Goal: Use online tool/utility: Utilize a website feature to perform a specific function

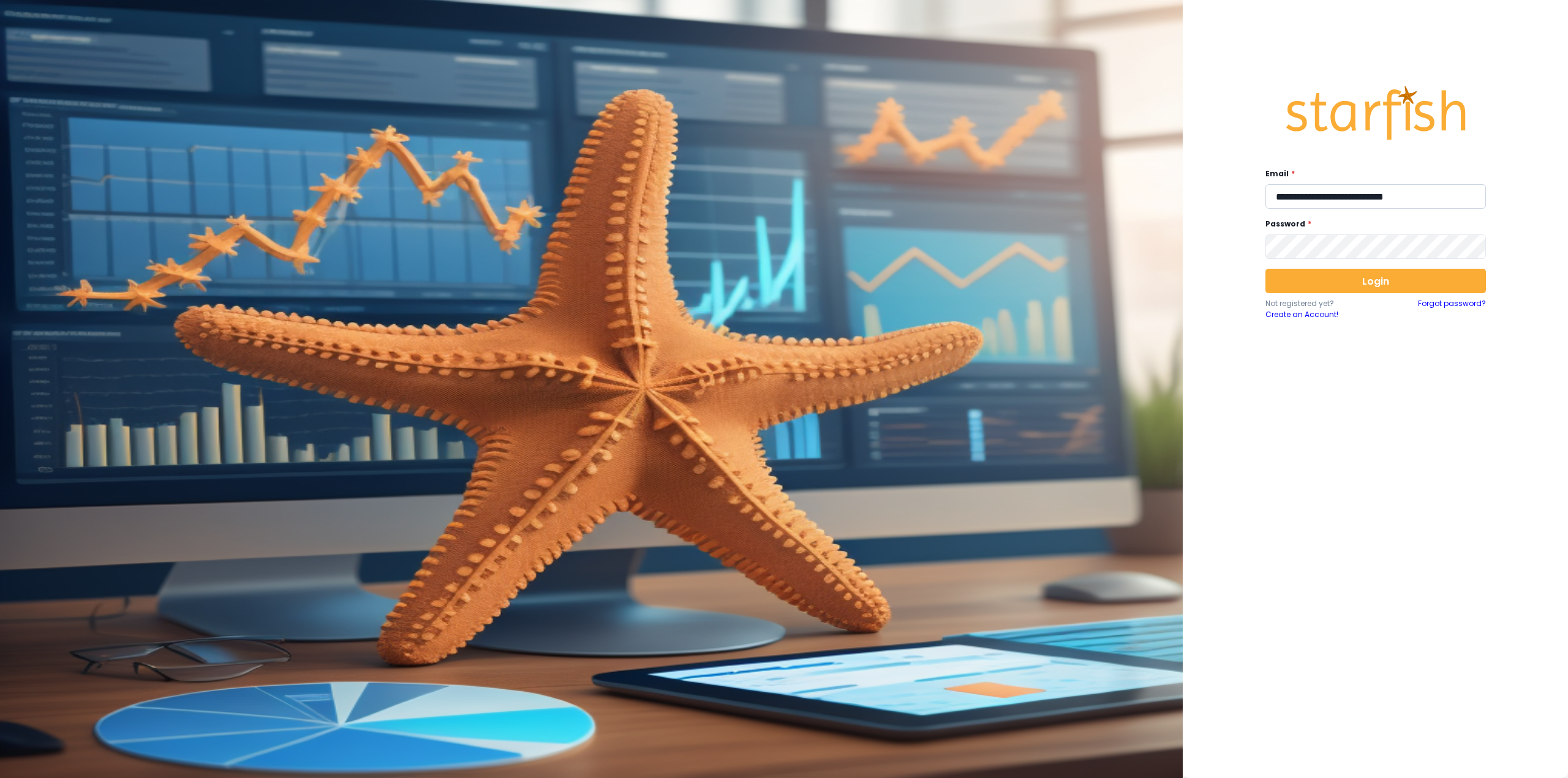
click at [1335, 202] on input "**********" at bounding box center [1375, 197] width 220 height 24
type input "**********"
click at [1339, 278] on button "Login" at bounding box center [1375, 281] width 220 height 24
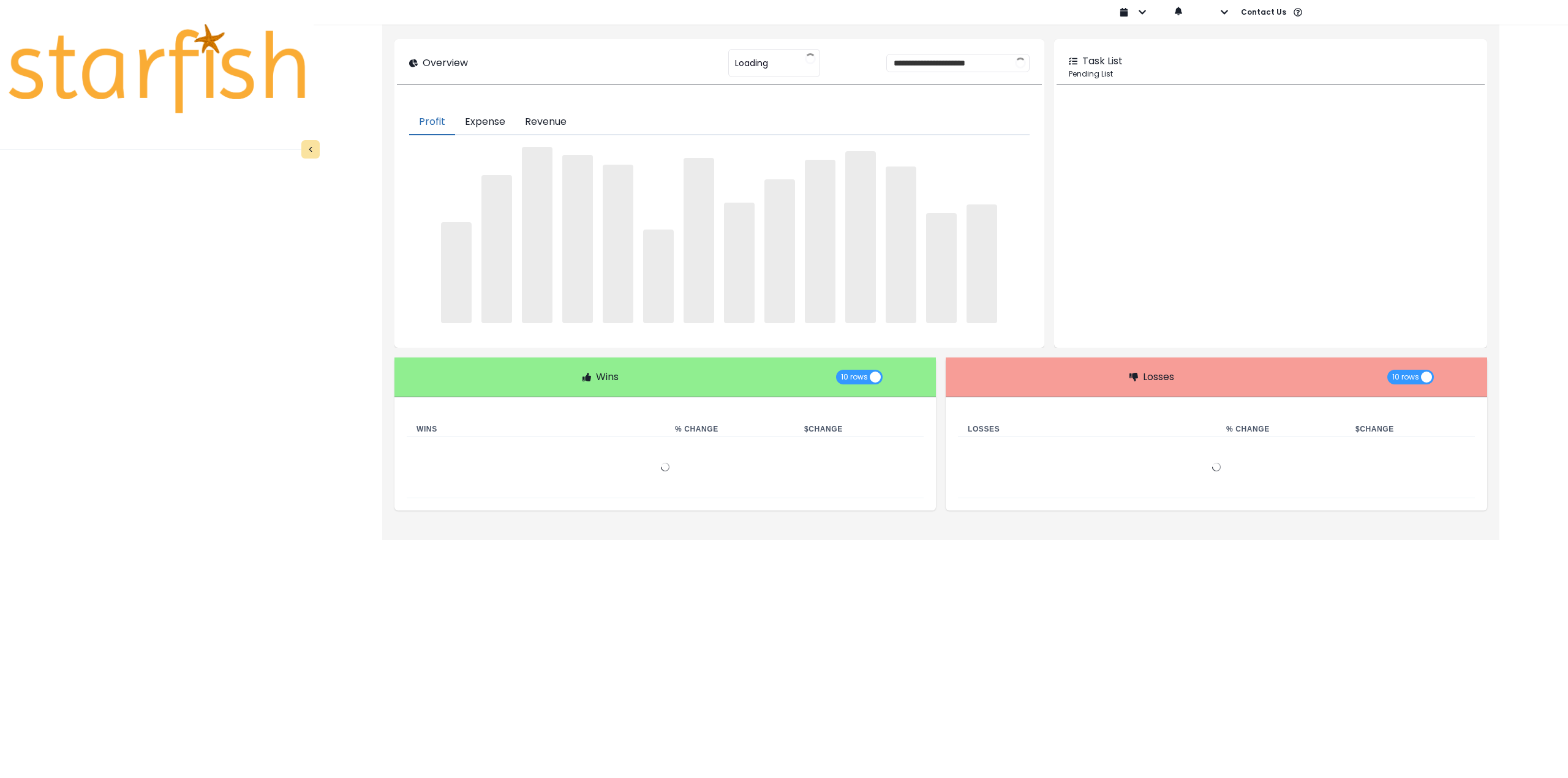
type input "********"
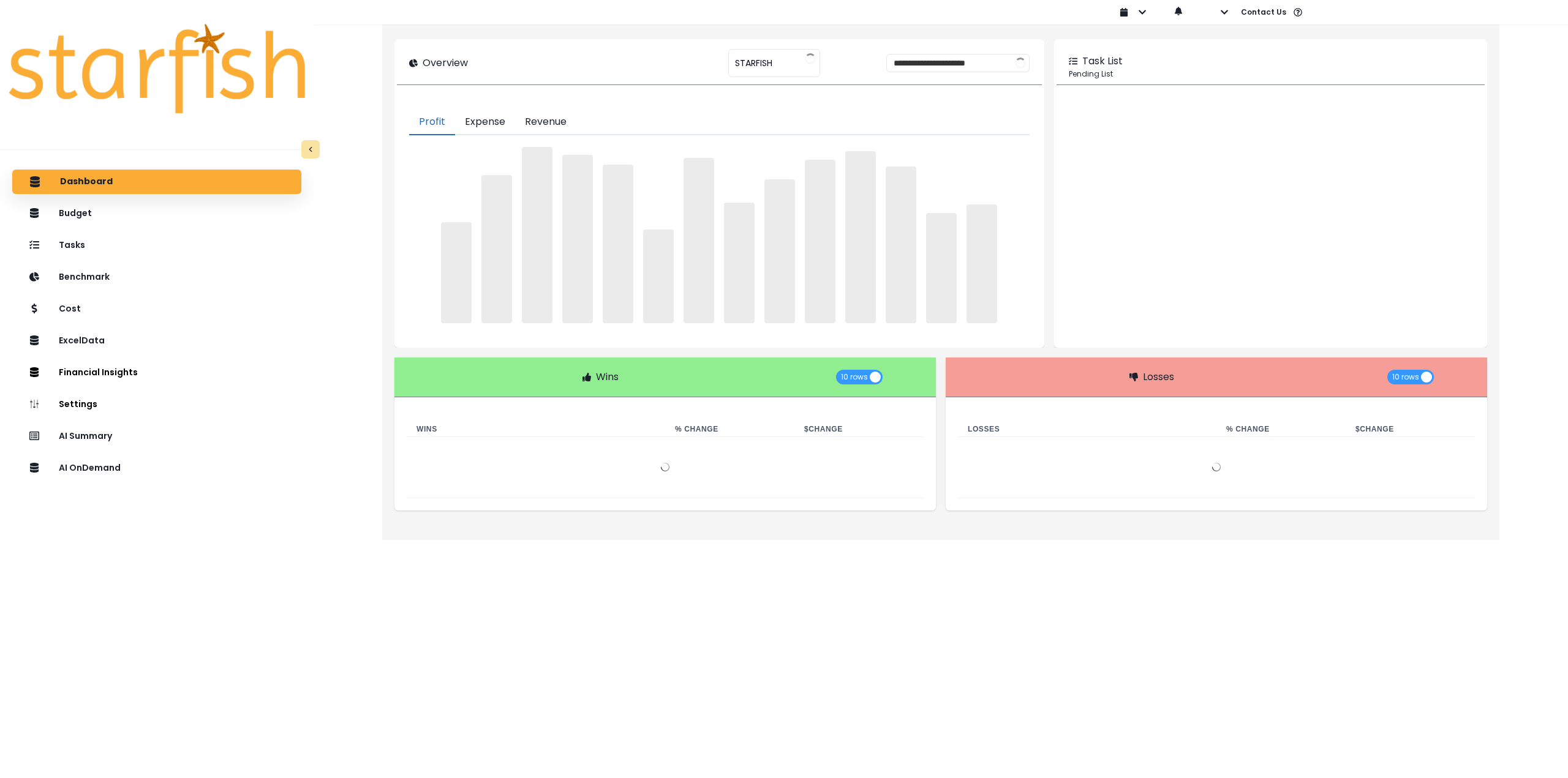
click at [156, 481] on div "Dashboard Budget Tasks Benchmark Cost ExcelData Financial Insights Location Ana…" at bounding box center [156, 510] width 314 height 686
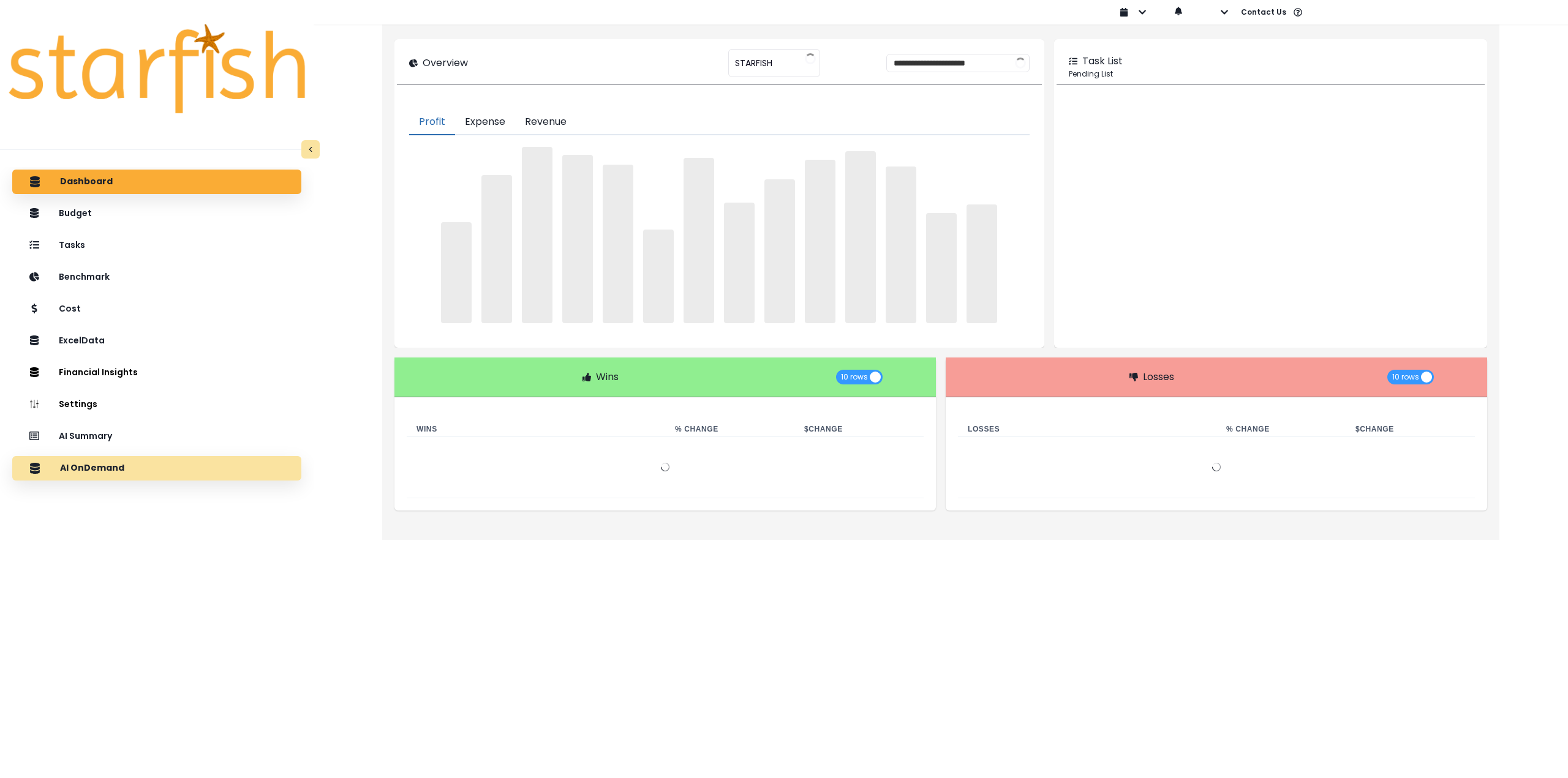
click at [154, 478] on div "AI OnDemand" at bounding box center [156, 468] width 269 height 26
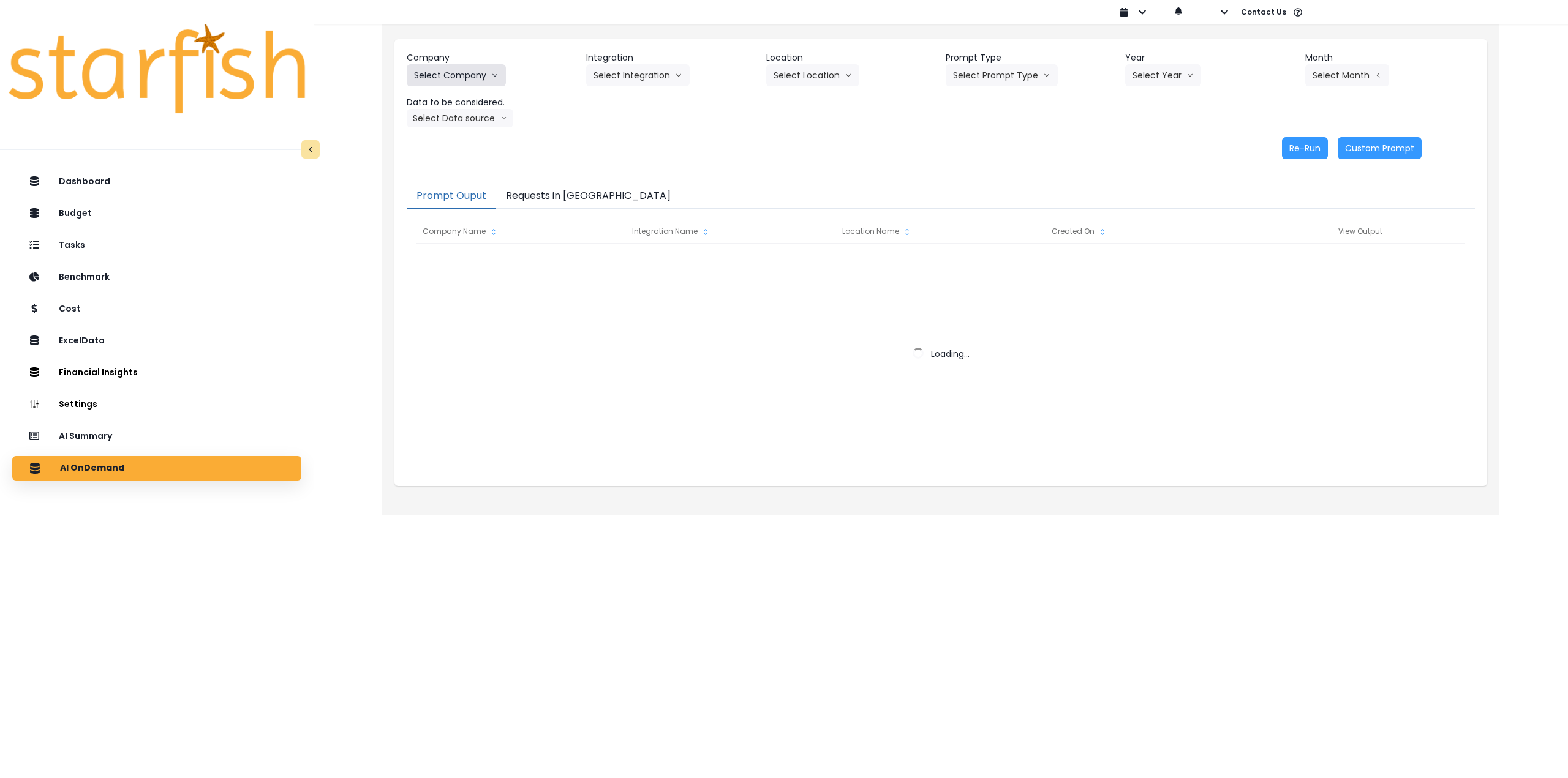
click at [452, 77] on button "Select Company" at bounding box center [456, 75] width 99 height 22
click at [469, 80] on button "Select Company" at bounding box center [456, 75] width 99 height 22
click at [467, 77] on button "Select Company" at bounding box center [456, 75] width 99 height 22
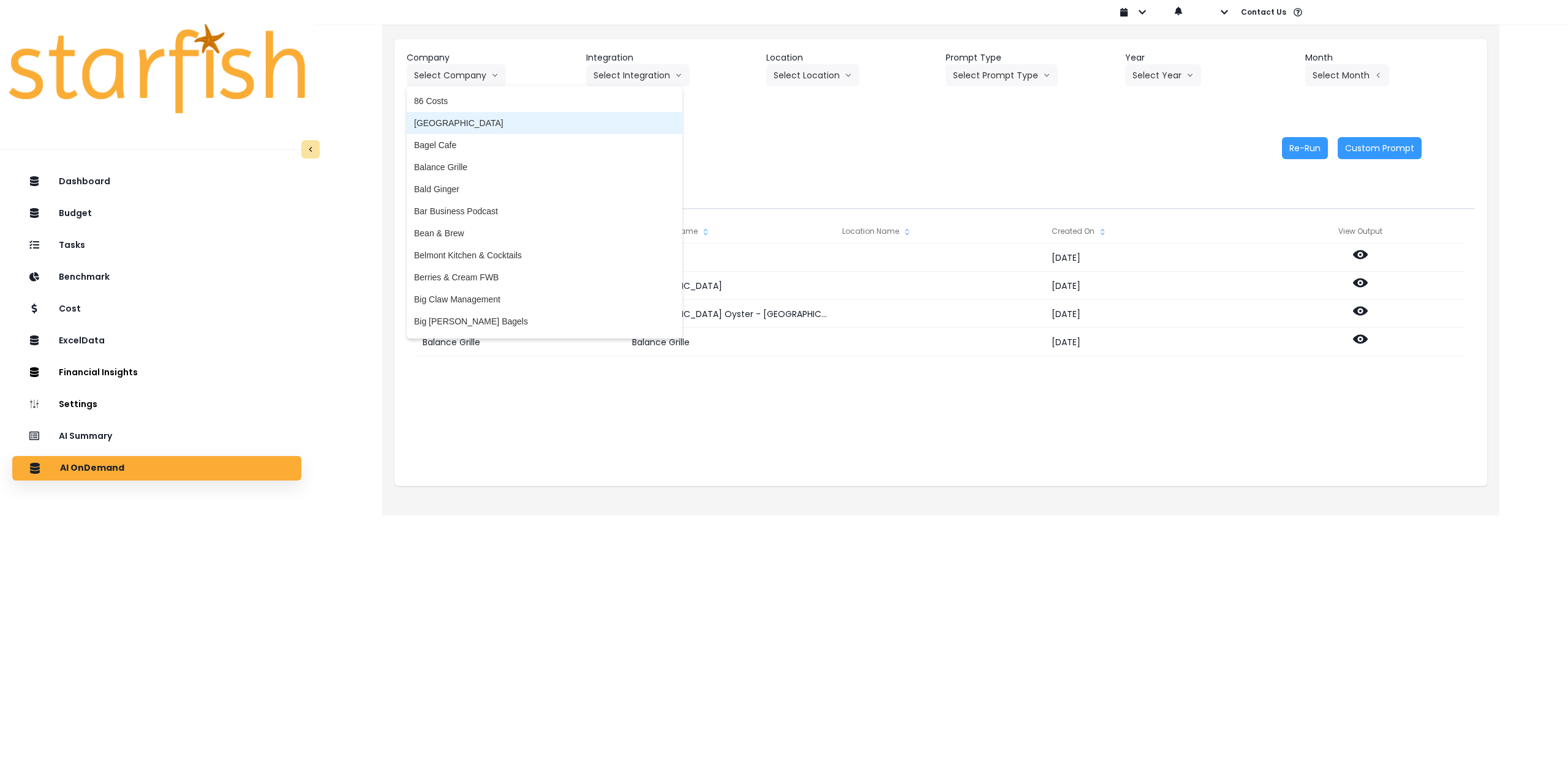
click at [457, 119] on span "[GEOGRAPHIC_DATA]" at bounding box center [544, 123] width 261 height 12
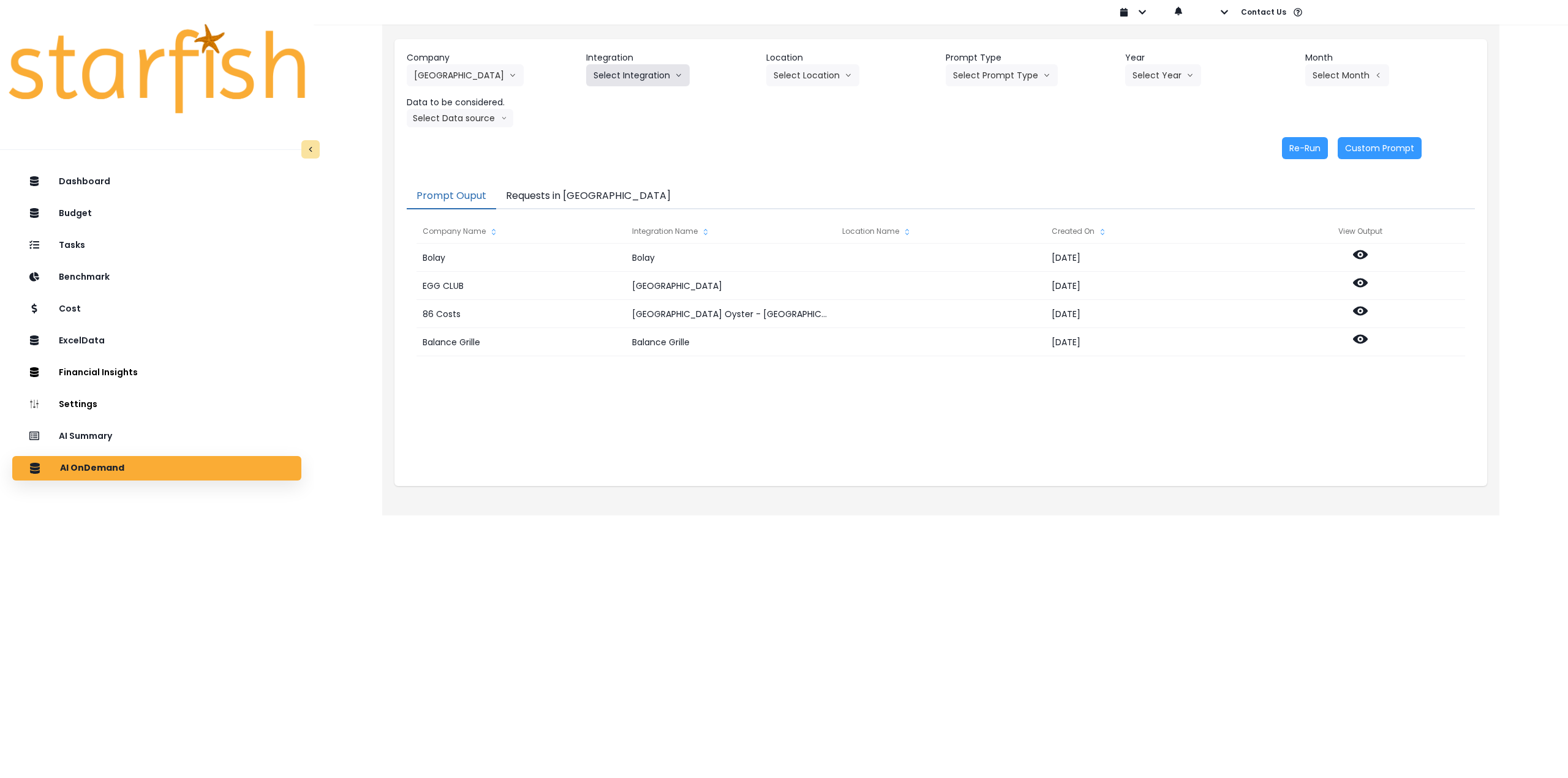
click at [628, 77] on button "Select Integration" at bounding box center [638, 75] width 103 height 22
click at [615, 108] on li "[PERSON_NAME]" at bounding box center [629, 101] width 85 height 22
click at [818, 73] on button "Select Location" at bounding box center [812, 75] width 93 height 22
click at [800, 104] on span "All Locations" at bounding box center [798, 101] width 48 height 12
click at [997, 85] on button "Select Prompt Type" at bounding box center [1001, 75] width 112 height 22
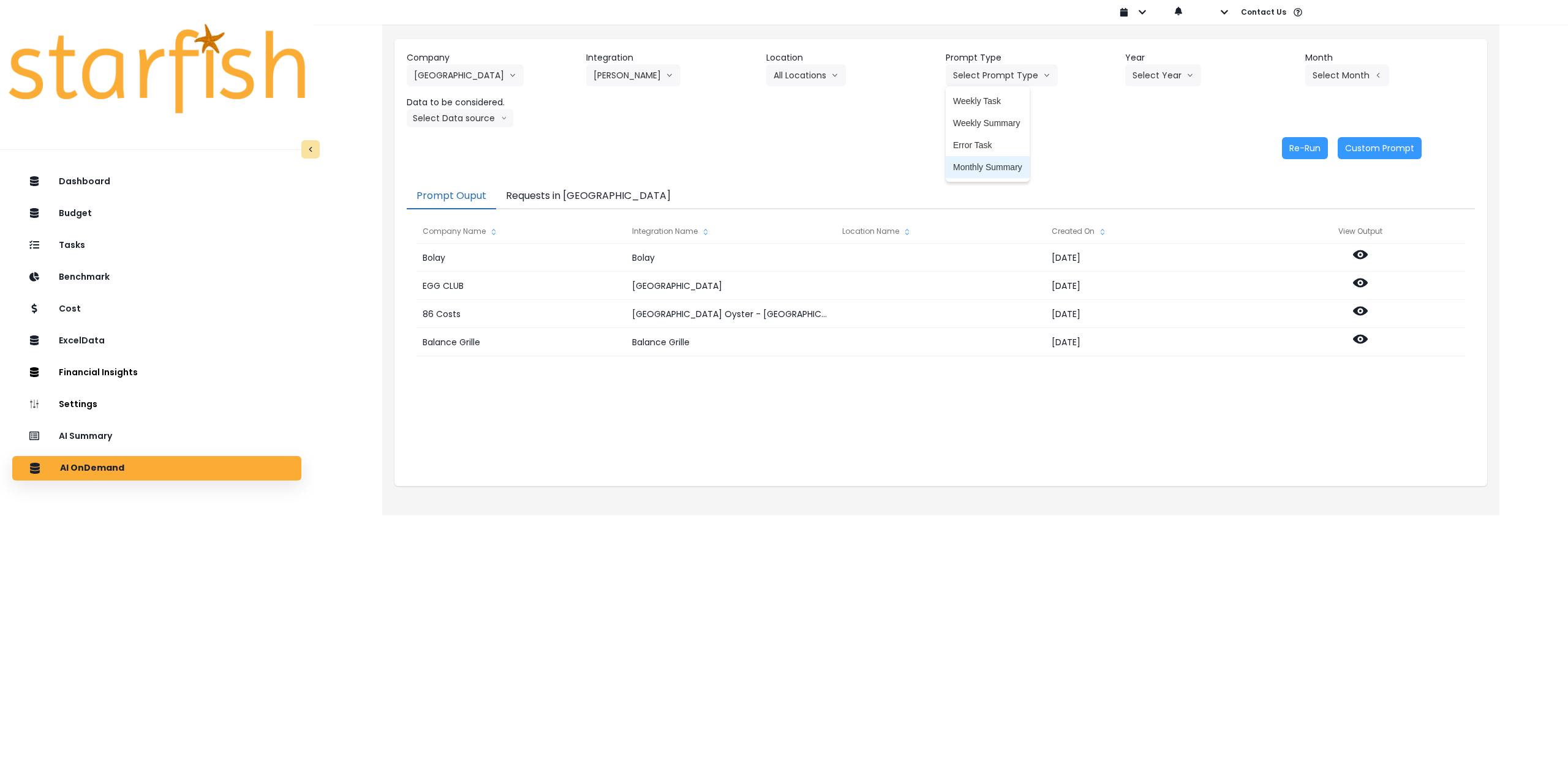
click at [986, 169] on span "Monthly Summary" at bounding box center [988, 167] width 69 height 12
click at [1172, 85] on button "Select Year" at bounding box center [1163, 75] width 76 height 22
click at [1151, 153] on li "2025" at bounding box center [1142, 144] width 34 height 22
click at [1348, 77] on button "Select Month" at bounding box center [1347, 75] width 84 height 22
click at [1278, 230] on span "Aug" at bounding box center [1286, 233] width 24 height 12
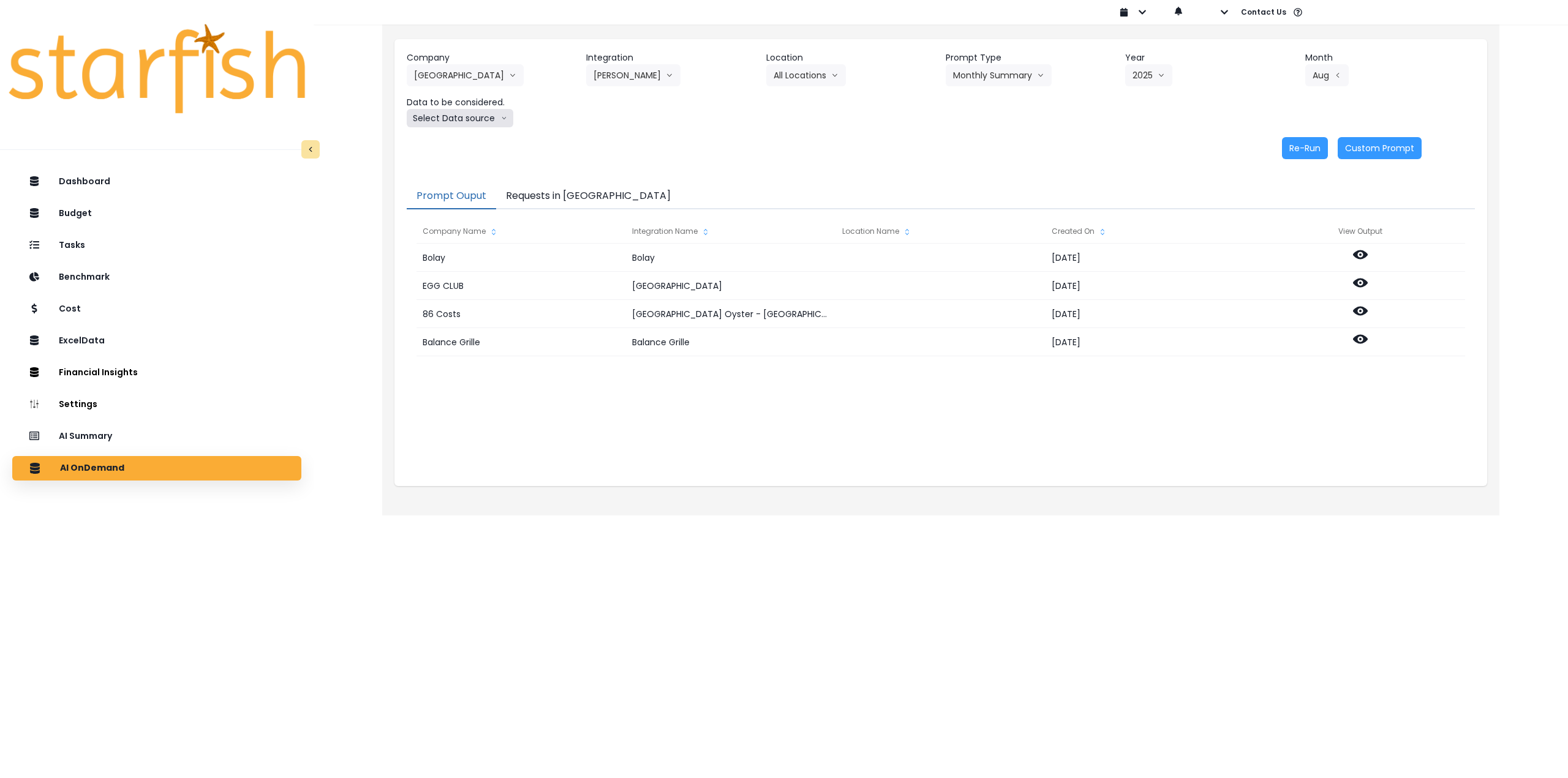
click at [473, 123] on button "Select Data source" at bounding box center [460, 118] width 106 height 19
click at [466, 140] on span "Comparison overtime" at bounding box center [454, 142] width 81 height 12
click at [1316, 156] on button "Re-Run" at bounding box center [1304, 148] width 46 height 22
drag, startPoint x: 457, startPoint y: 105, endPoint x: 454, endPoint y: 110, distance: 5.8
click at [457, 106] on header "Data to be considered." at bounding box center [491, 102] width 169 height 13
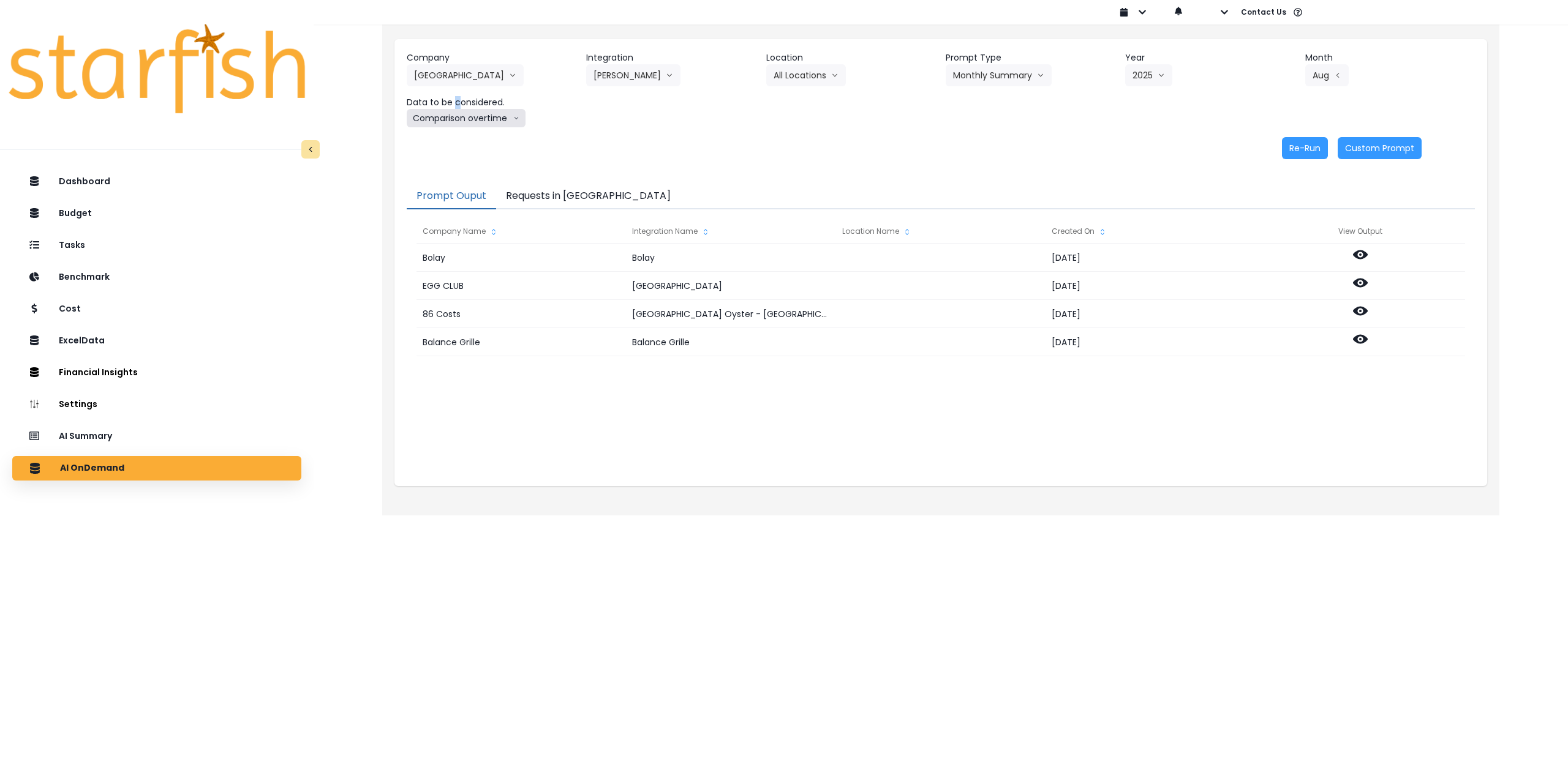
click at [454, 116] on button "Comparison overtime" at bounding box center [465, 118] width 119 height 19
drag, startPoint x: 452, startPoint y: 165, endPoint x: 845, endPoint y: 177, distance: 393.2
click at [453, 165] on span "Location Analysis" at bounding box center [454, 164] width 81 height 12
click at [1310, 150] on button "Re-Run" at bounding box center [1304, 148] width 46 height 22
click at [509, 72] on icon "arrow down line" at bounding box center [512, 75] width 7 height 12
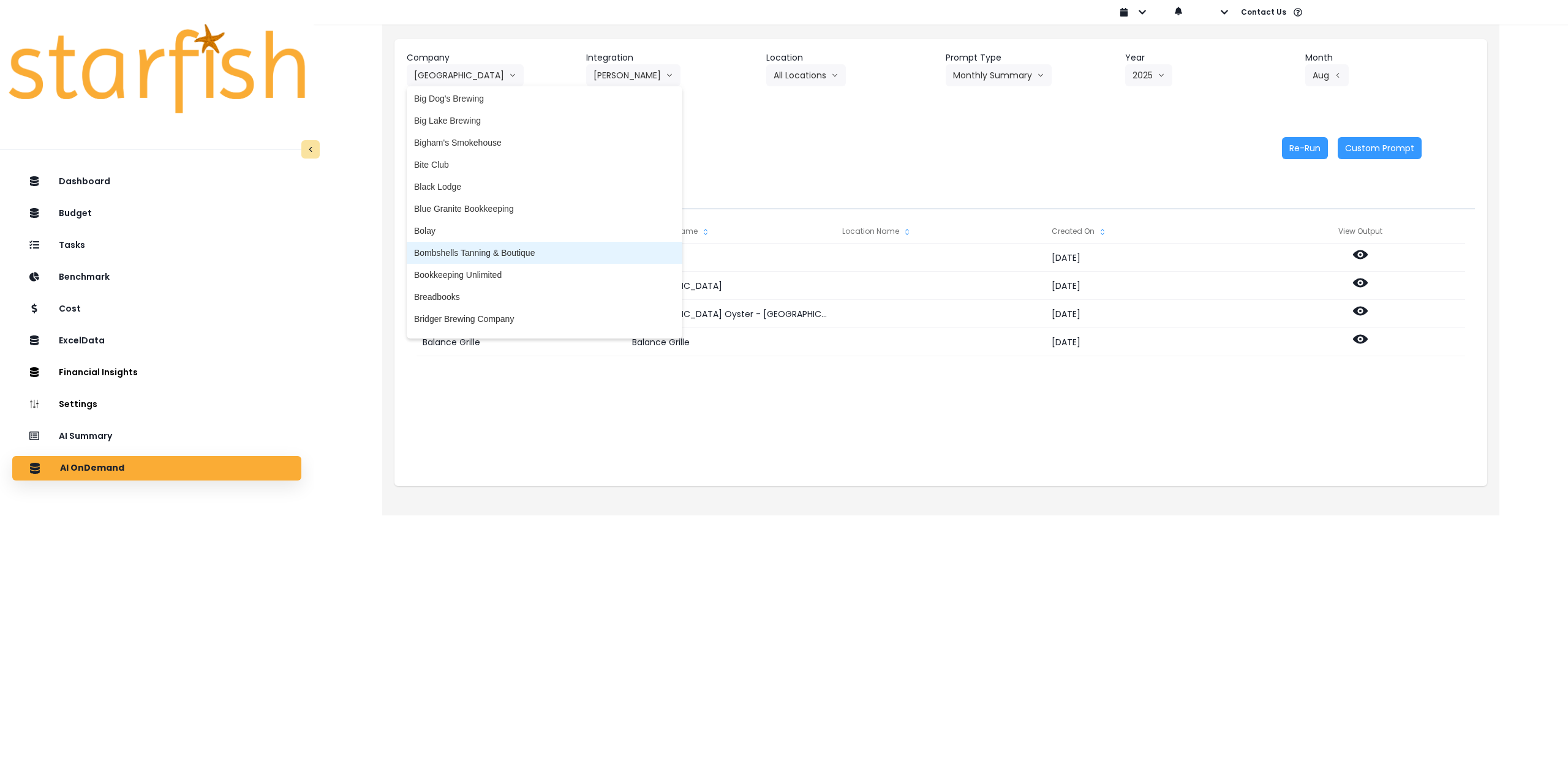
scroll to position [306, 0]
drag, startPoint x: 496, startPoint y: 258, endPoint x: 567, endPoint y: 189, distance: 99.0
click at [496, 258] on span "Bridger Brewing Company" at bounding box center [544, 257] width 261 height 12
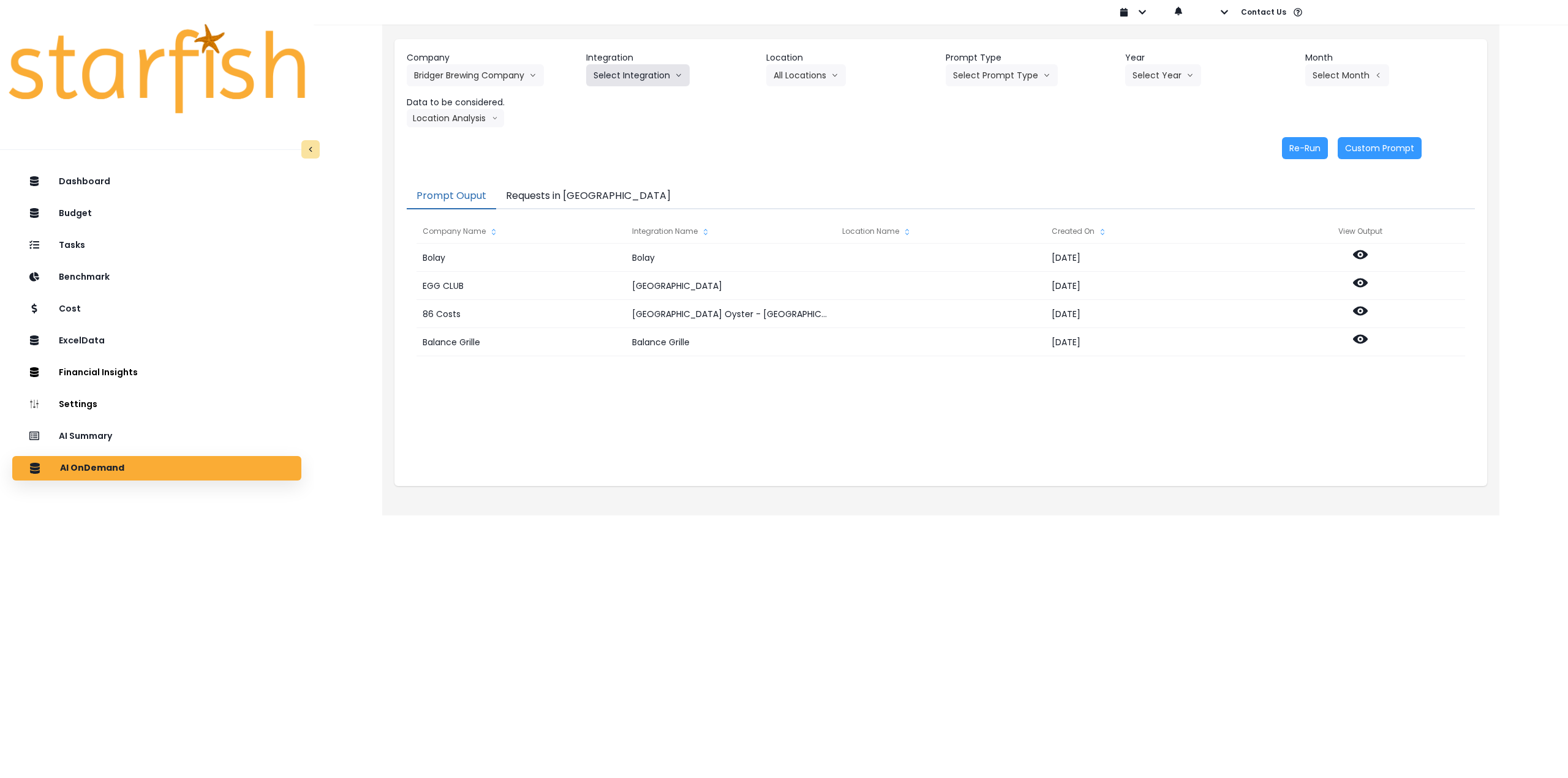
click at [635, 83] on button "Select Integration" at bounding box center [638, 75] width 103 height 22
click at [630, 101] on span "Bridger Brewing Company" at bounding box center [644, 101] width 100 height 12
click at [817, 83] on button "Select Location" at bounding box center [812, 75] width 93 height 22
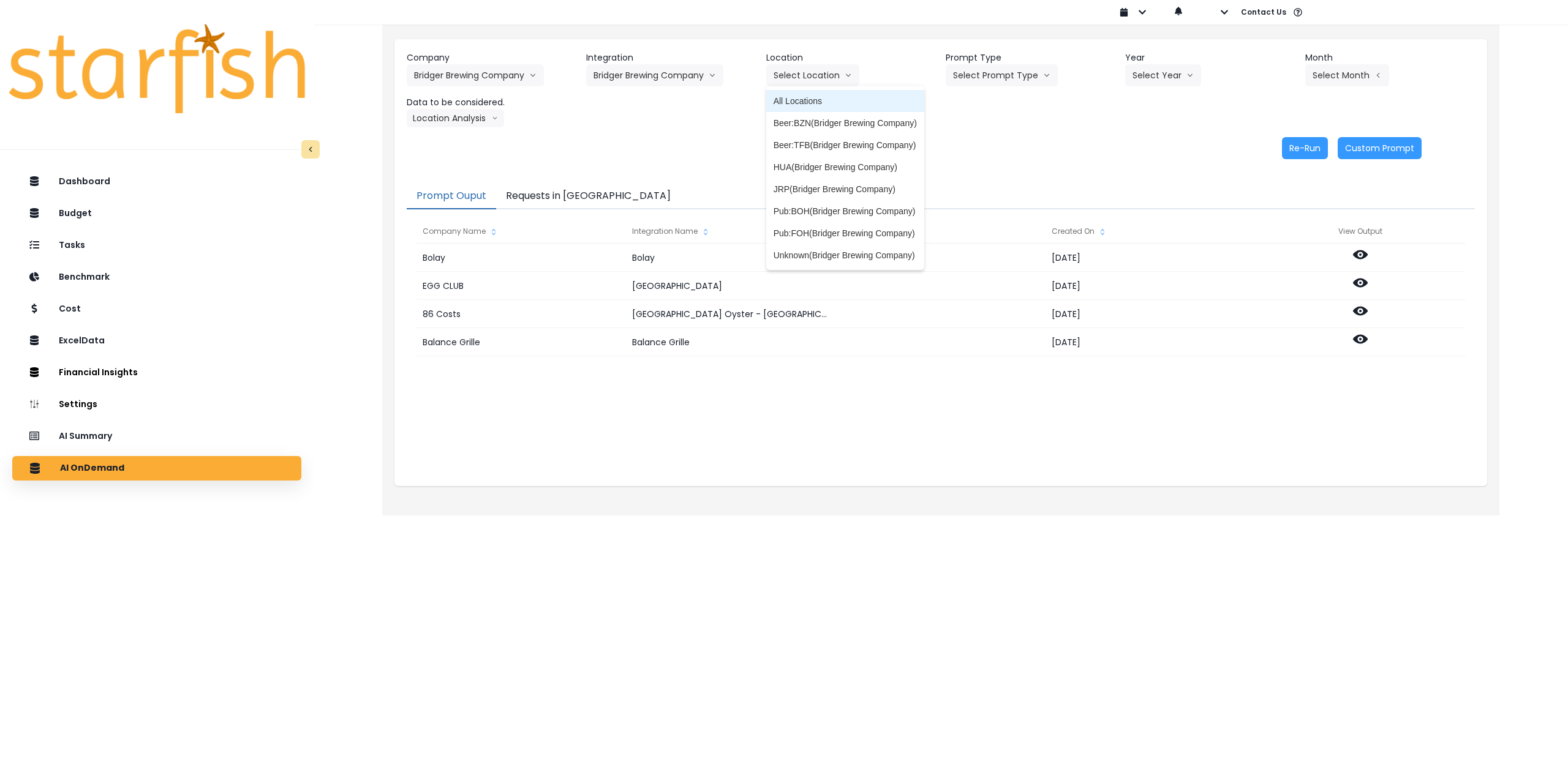
click at [815, 101] on span "All Locations" at bounding box center [845, 101] width 144 height 12
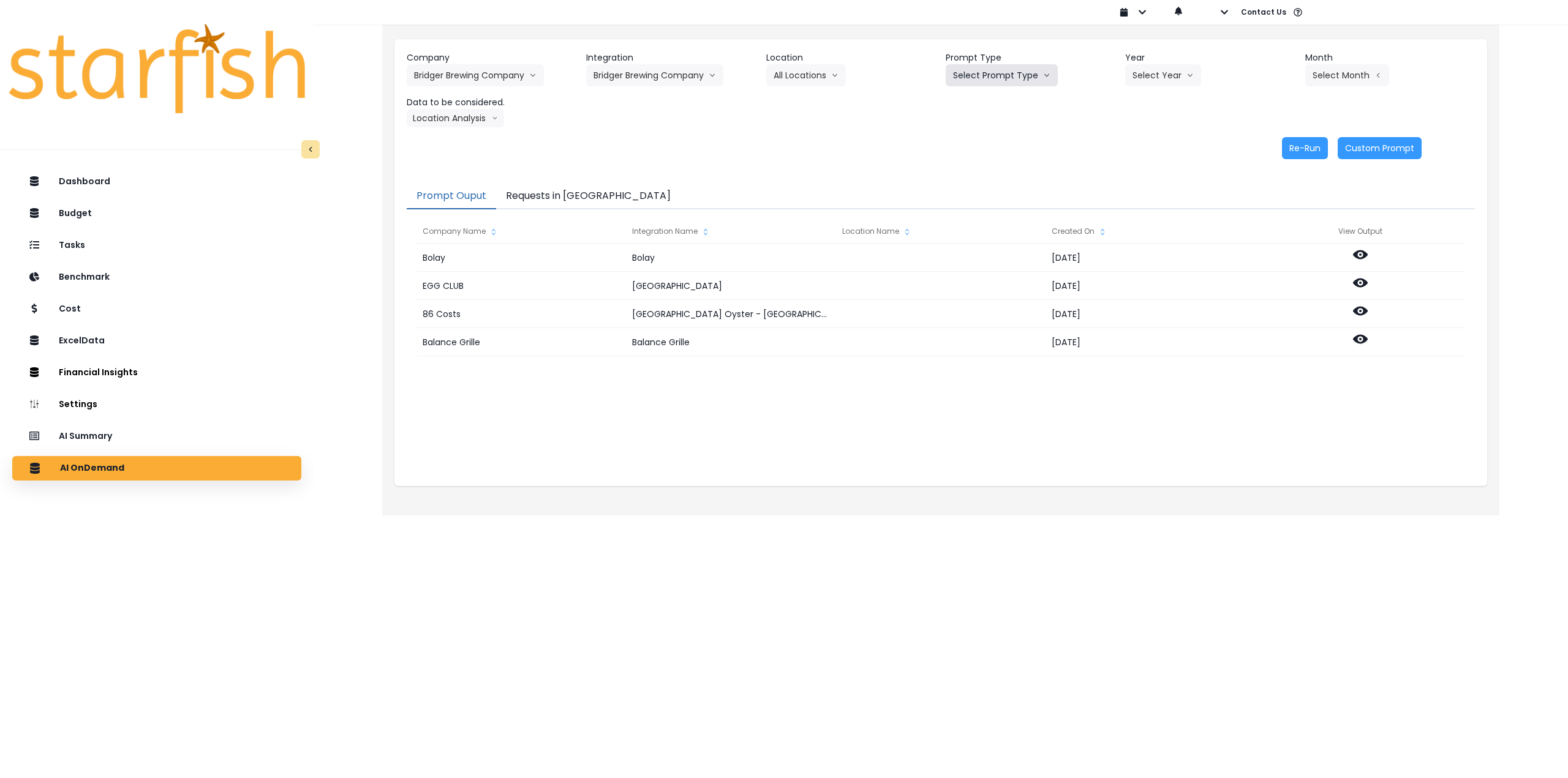
click at [981, 80] on button "Select Prompt Type" at bounding box center [1001, 75] width 112 height 22
click at [986, 169] on span "Monthly Summary" at bounding box center [988, 167] width 69 height 12
click at [1149, 84] on button "Select Year" at bounding box center [1163, 75] width 76 height 22
click at [1144, 148] on span "2025" at bounding box center [1142, 144] width 19 height 12
click at [1341, 85] on button "Select Month" at bounding box center [1347, 75] width 84 height 22
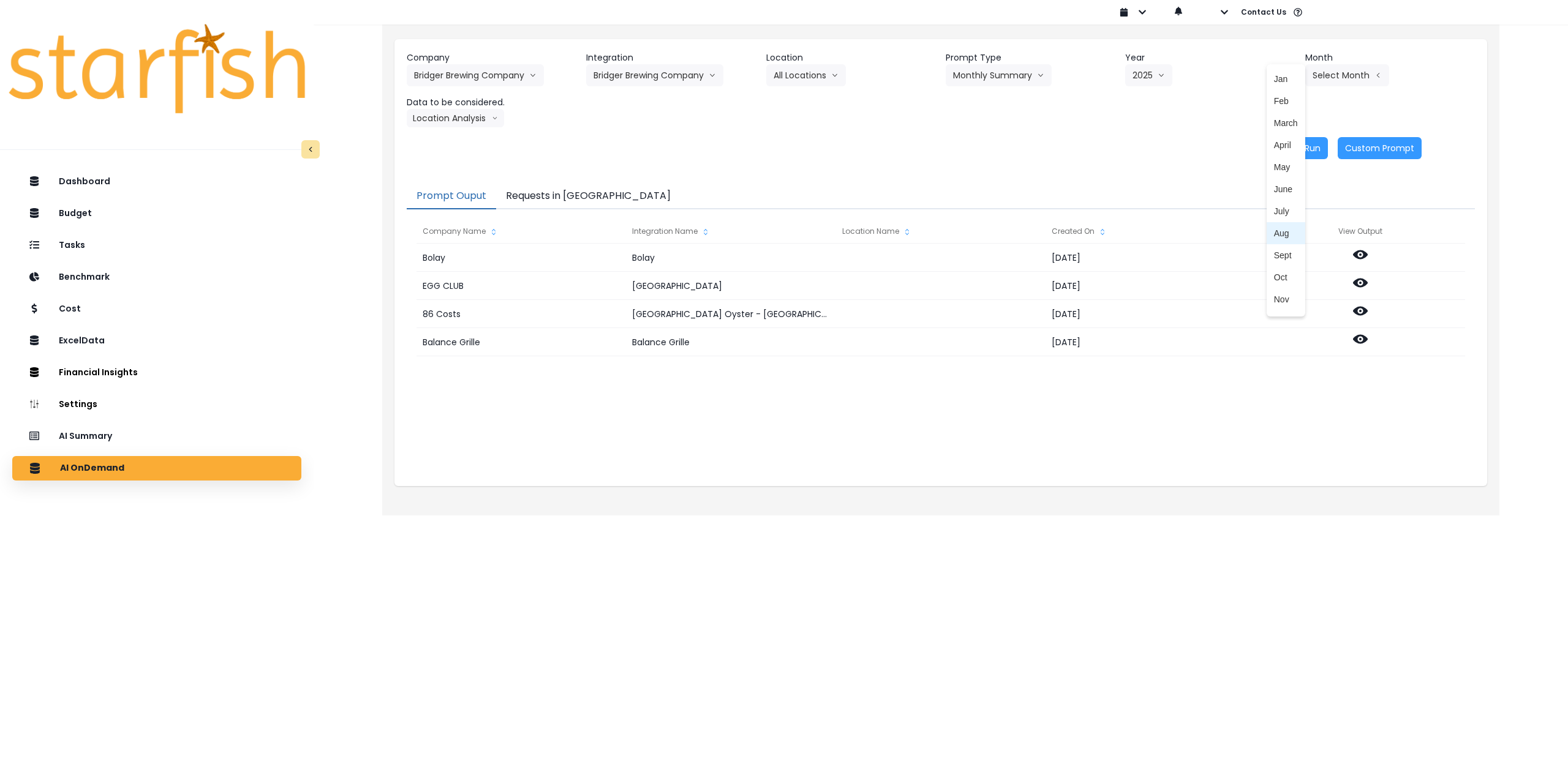
click at [1278, 235] on span "Aug" at bounding box center [1286, 233] width 24 height 12
click at [474, 120] on button "Location Analysis" at bounding box center [455, 118] width 98 height 19
click at [469, 136] on span "Comparison overtime" at bounding box center [454, 142] width 81 height 12
click at [1302, 146] on button "Re-Run" at bounding box center [1304, 148] width 46 height 22
click at [467, 120] on button "Comparison overtime" at bounding box center [465, 118] width 119 height 19
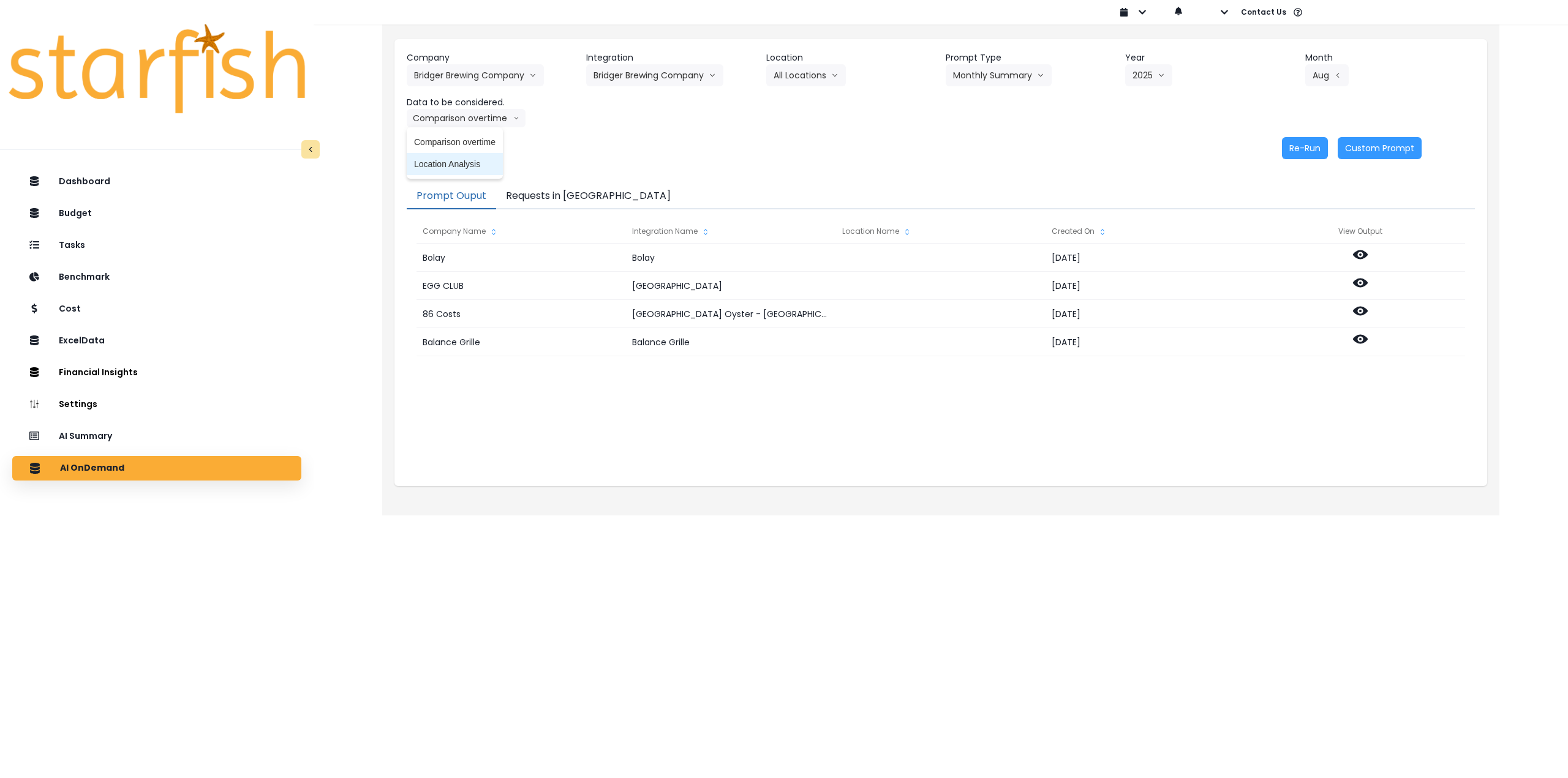
click at [452, 161] on span "Location Analysis" at bounding box center [454, 164] width 81 height 12
click at [1325, 146] on button "Re-Run" at bounding box center [1304, 148] width 46 height 22
click at [661, 75] on button "Bridger Brewing Company" at bounding box center [655, 75] width 137 height 22
click at [633, 122] on span "Jackrabbit Pub" at bounding box center [644, 123] width 100 height 12
click at [800, 75] on button "Select Location" at bounding box center [812, 75] width 93 height 22
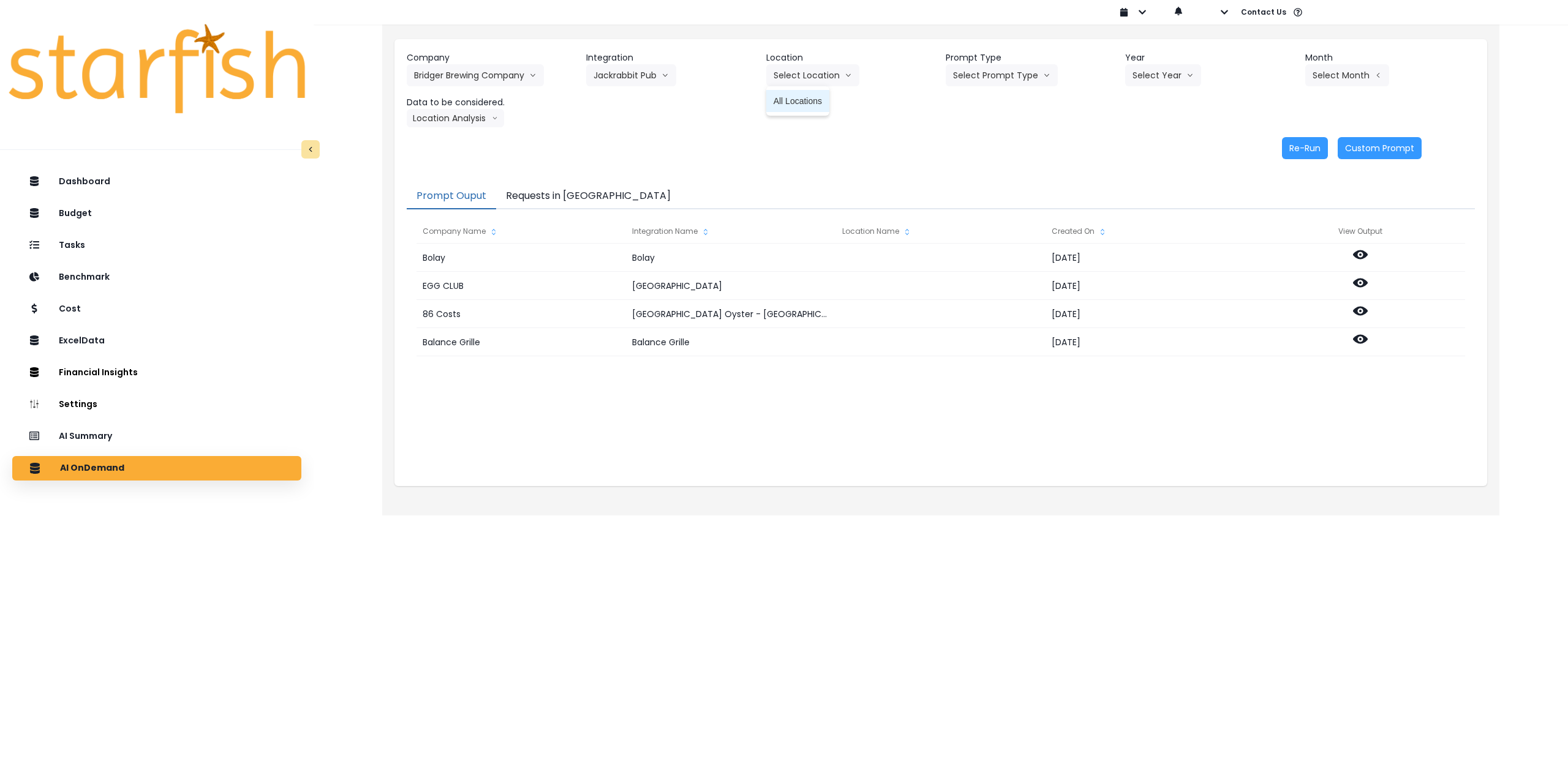
drag, startPoint x: 796, startPoint y: 102, endPoint x: 831, endPoint y: 97, distance: 35.4
click at [797, 102] on span "All Locations" at bounding box center [798, 101] width 48 height 12
click at [981, 72] on button "Select Prompt Type" at bounding box center [1001, 75] width 112 height 22
click at [995, 165] on span "Monthly Summary" at bounding box center [988, 167] width 69 height 12
drag, startPoint x: 1159, startPoint y: 74, endPoint x: 1157, endPoint y: 119, distance: 45.0
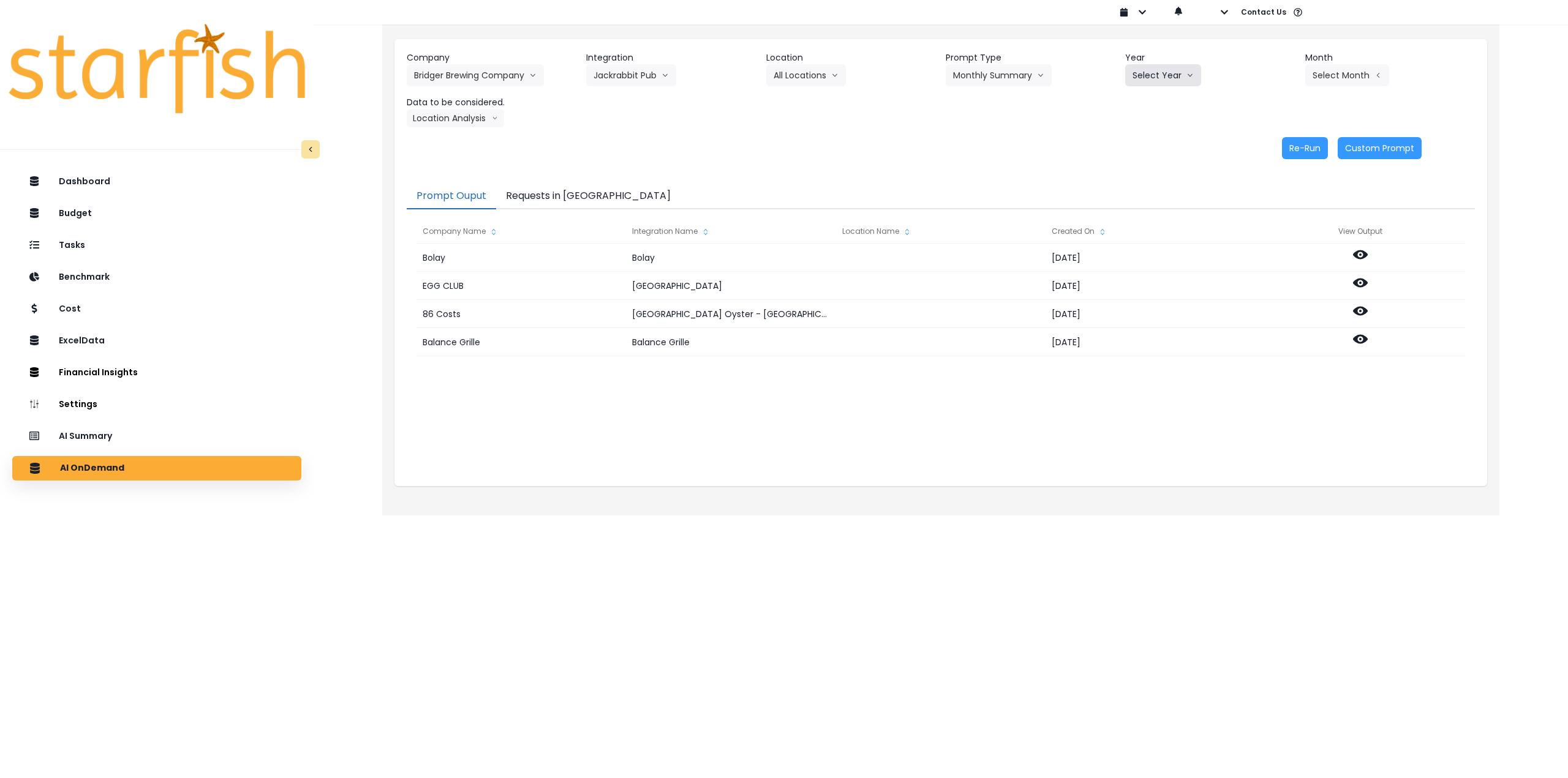
click at [1159, 75] on button "Select Year" at bounding box center [1163, 75] width 76 height 22
click at [1149, 145] on span "2025" at bounding box center [1142, 144] width 19 height 12
click at [1349, 73] on button "Select Month" at bounding box center [1347, 75] width 84 height 22
click at [1275, 237] on span "Aug" at bounding box center [1286, 233] width 24 height 12
click at [445, 114] on button "Location Analysis" at bounding box center [455, 118] width 98 height 19
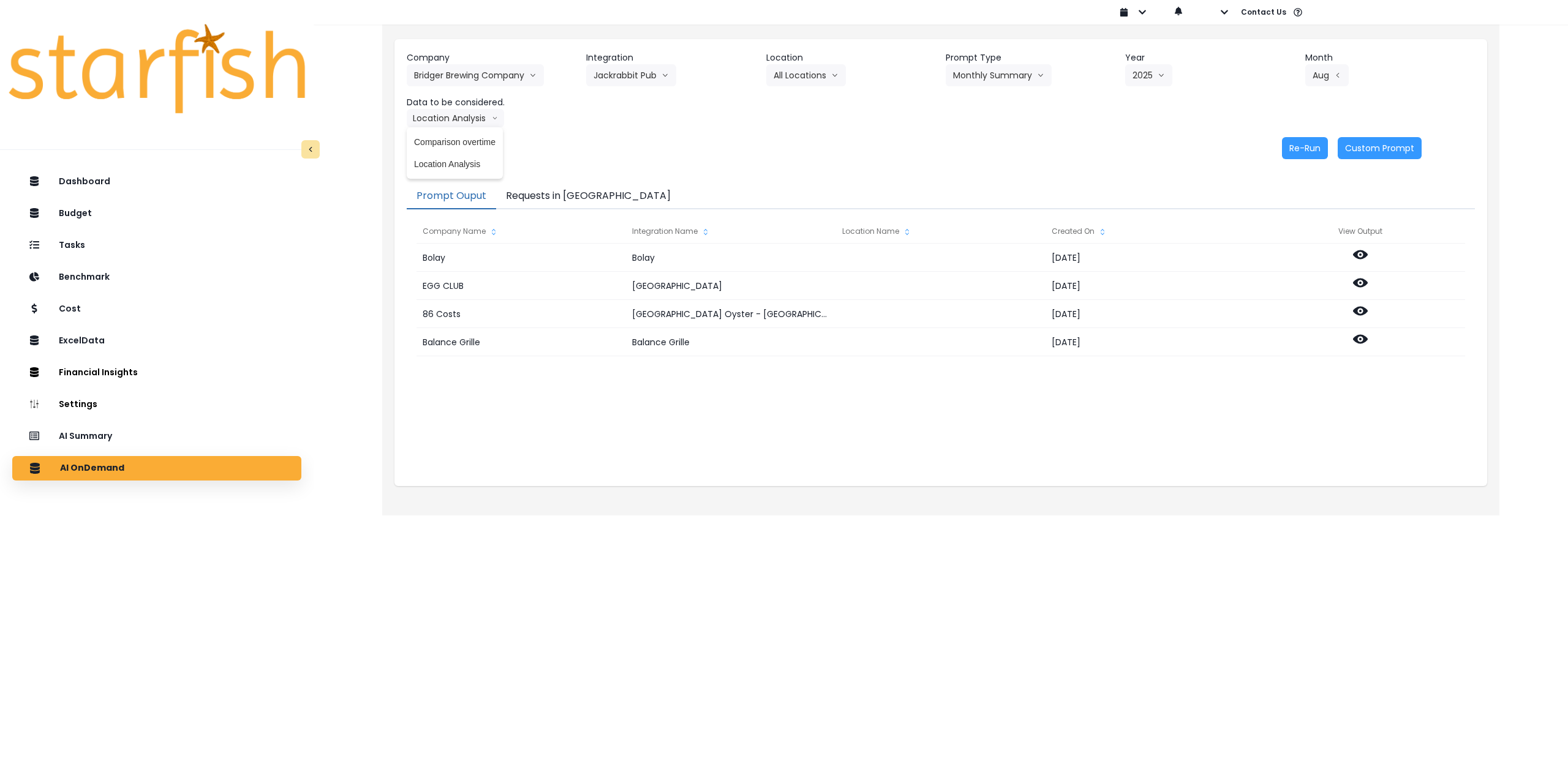
click at [457, 134] on li "Comparison overtime" at bounding box center [454, 141] width 96 height 22
click at [1324, 150] on button "Re-Run" at bounding box center [1304, 148] width 46 height 22
click at [466, 118] on button "Comparison overtime" at bounding box center [465, 118] width 119 height 19
click at [472, 160] on span "Location Analysis" at bounding box center [454, 164] width 81 height 12
click at [1300, 150] on button "Re-Run" at bounding box center [1304, 148] width 46 height 22
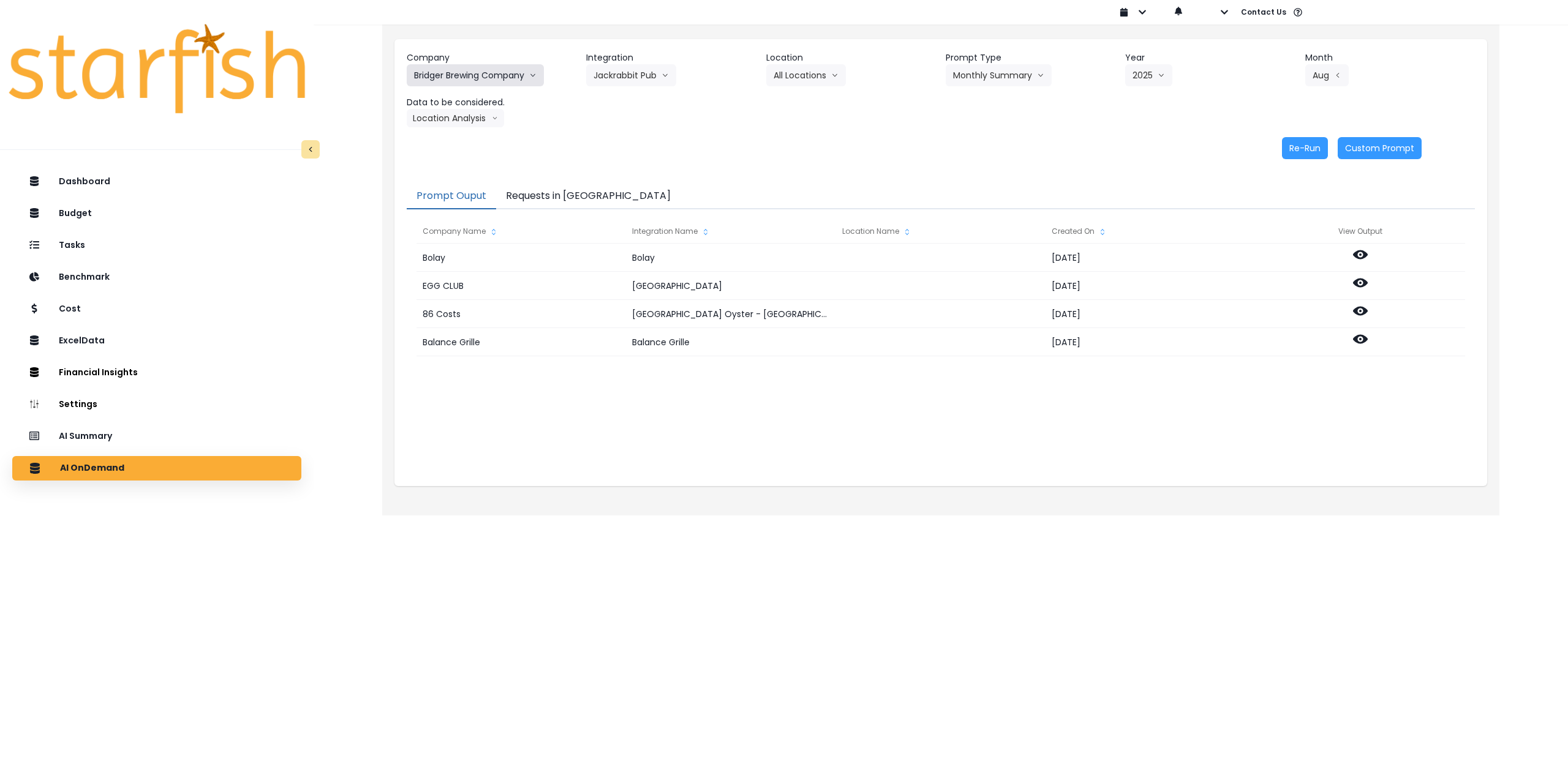
click at [457, 68] on button "Bridger Brewing Company" at bounding box center [475, 75] width 137 height 22
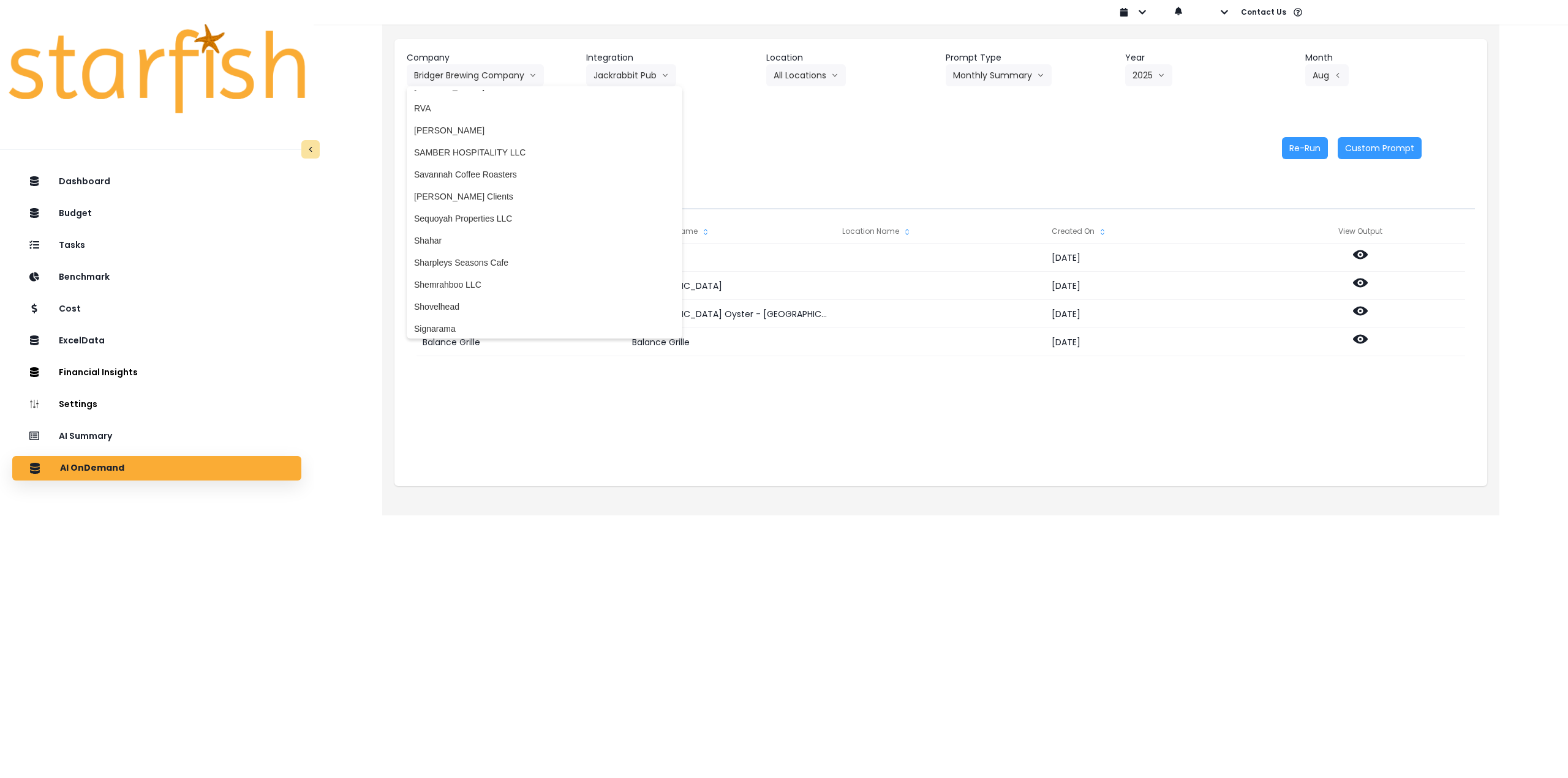
scroll to position [2939, 0]
drag, startPoint x: 501, startPoint y: 291, endPoint x: 537, endPoint y: 260, distance: 47.5
click at [502, 291] on span "The Hangout by Two Guys" at bounding box center [544, 292] width 261 height 12
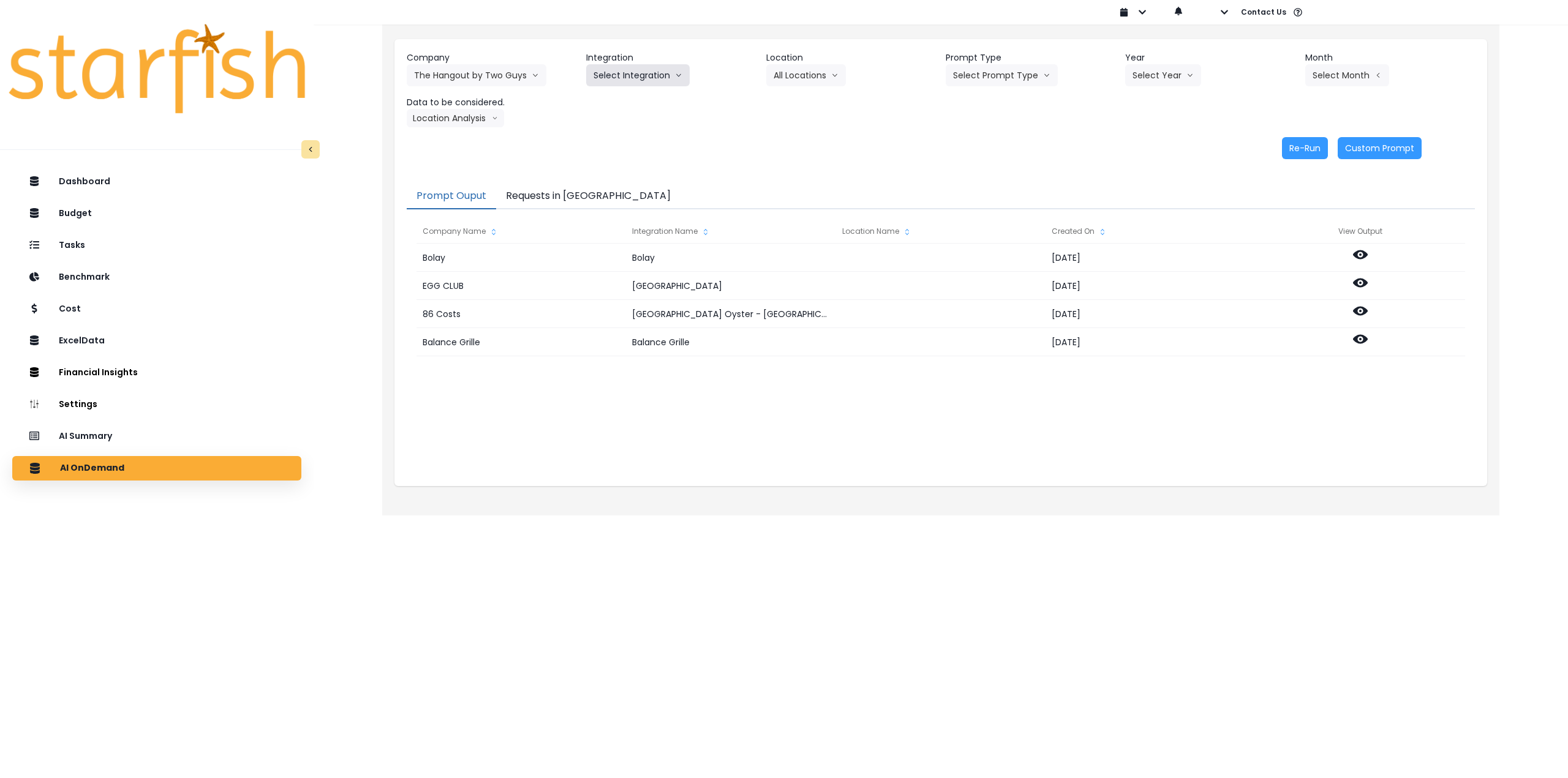
click at [636, 85] on button "Select Integration" at bounding box center [638, 75] width 103 height 22
click at [633, 98] on span "Restaurant" at bounding box center [615, 101] width 42 height 12
click at [791, 77] on button "Select Location" at bounding box center [812, 75] width 93 height 22
click at [791, 98] on span "All Locations" at bounding box center [798, 101] width 48 height 12
click at [963, 77] on button "Select Prompt Type" at bounding box center [1001, 75] width 112 height 22
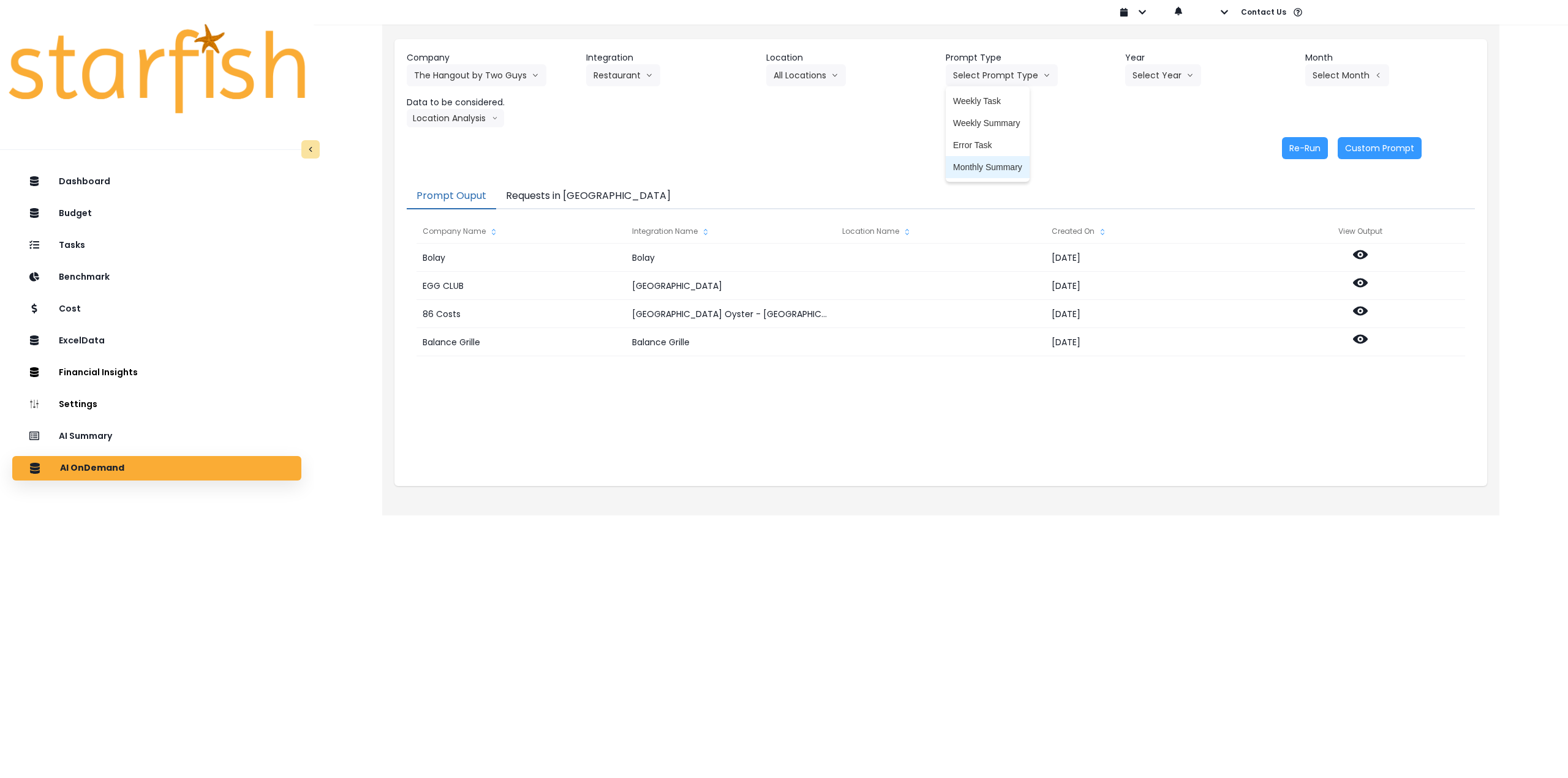
click at [981, 173] on li "Monthly Summary" at bounding box center [987, 167] width 84 height 22
click at [1152, 85] on button "Select Year" at bounding box center [1163, 75] width 76 height 22
click at [1139, 147] on span "2025" at bounding box center [1142, 144] width 19 height 12
click at [1324, 71] on button "Select Month" at bounding box center [1347, 75] width 84 height 22
click at [1276, 189] on span "June" at bounding box center [1286, 189] width 24 height 12
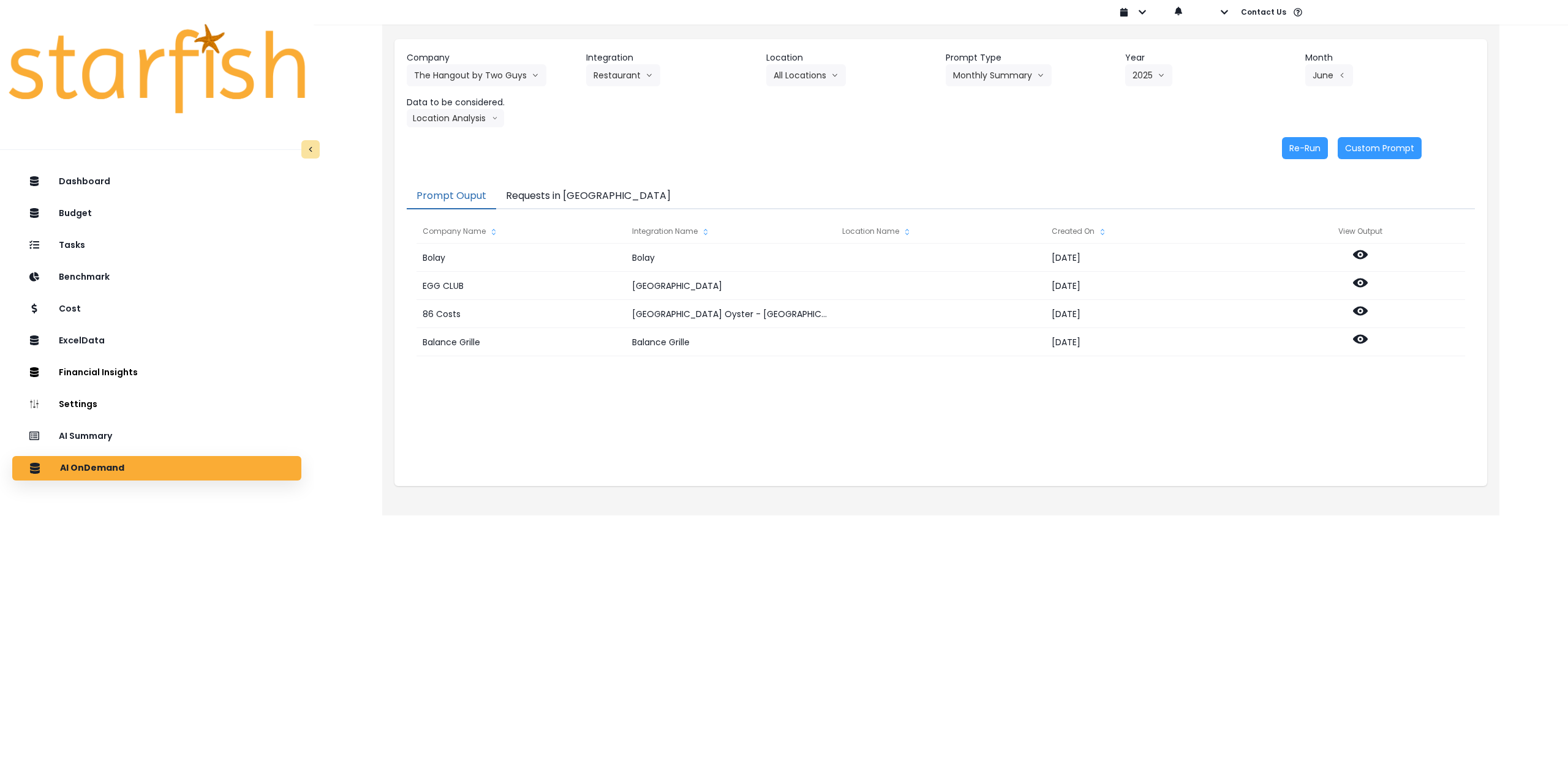
click at [461, 128] on div "Company The Hangout by Two Guys 86 Costs Asti Bagel Cafe Balance Grille Bald Gi…" at bounding box center [940, 106] width 1093 height 132
click at [452, 121] on button "Location Analysis" at bounding box center [455, 118] width 98 height 19
drag, startPoint x: 447, startPoint y: 136, endPoint x: 470, endPoint y: 134, distance: 23.1
click at [447, 137] on span "Comparison overtime" at bounding box center [454, 142] width 81 height 12
click at [1308, 146] on button "Re-Run" at bounding box center [1304, 148] width 46 height 22
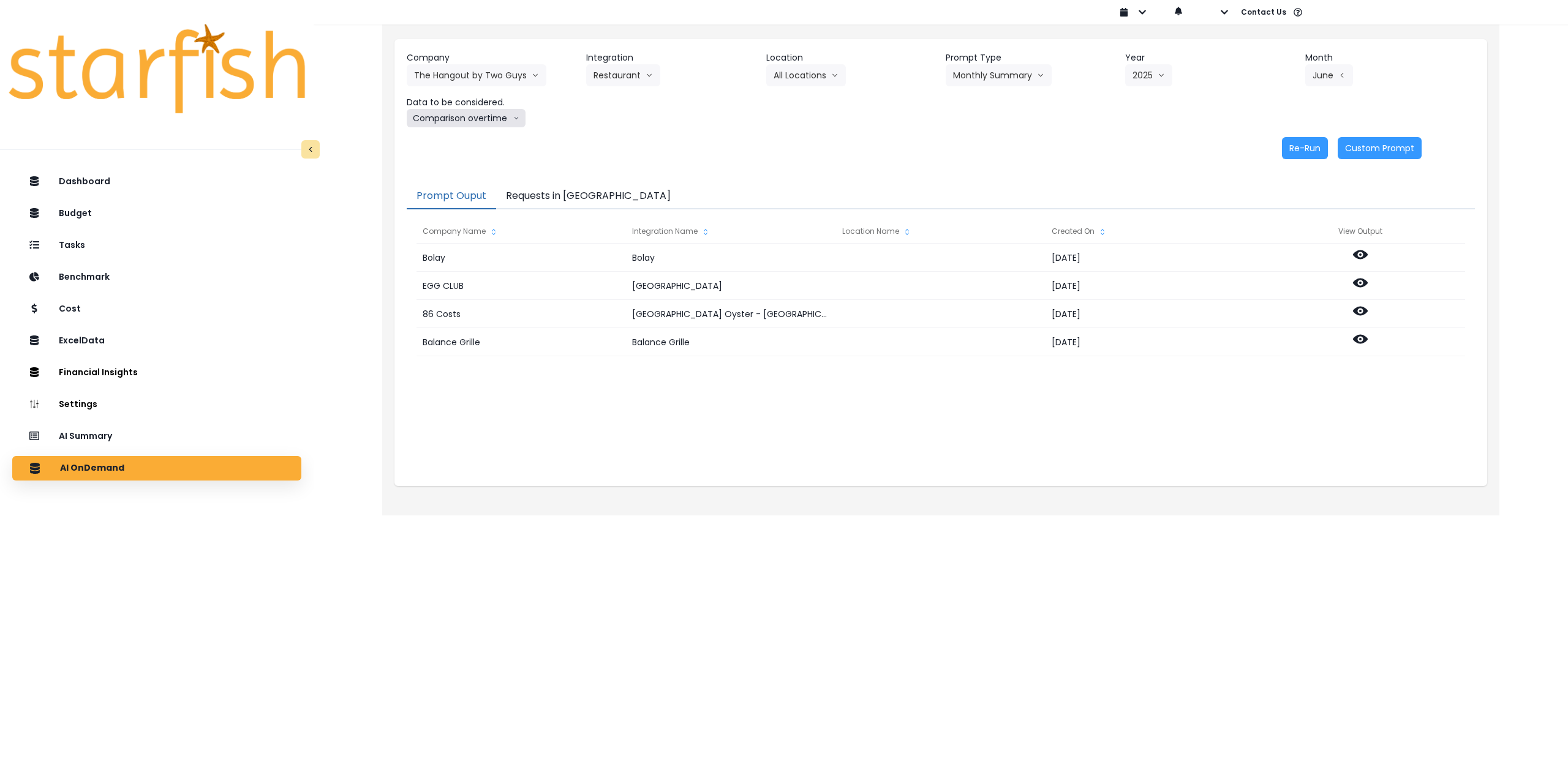
click at [472, 116] on button "Comparison overtime" at bounding box center [465, 118] width 119 height 19
click at [474, 158] on span "Location Analysis" at bounding box center [454, 164] width 81 height 12
click at [1295, 146] on button "Re-Run" at bounding box center [1304, 148] width 46 height 22
